Goal: Contribute content

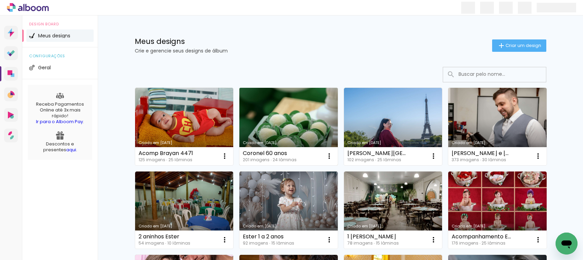
click at [298, 111] on link "Criado em [DATE]" at bounding box center [289, 127] width 98 height 78
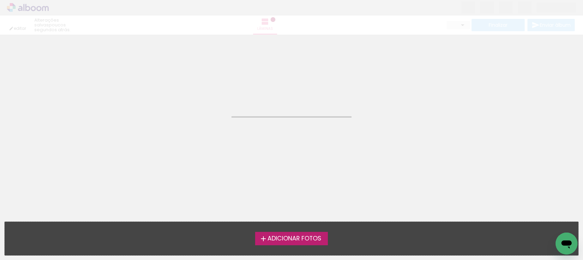
click at [291, 239] on span "Adicionar Fotos" at bounding box center [295, 239] width 54 height 6
click at [0, 0] on input "file" at bounding box center [0, 0] width 0 height 0
